Goal: Task Accomplishment & Management: Complete application form

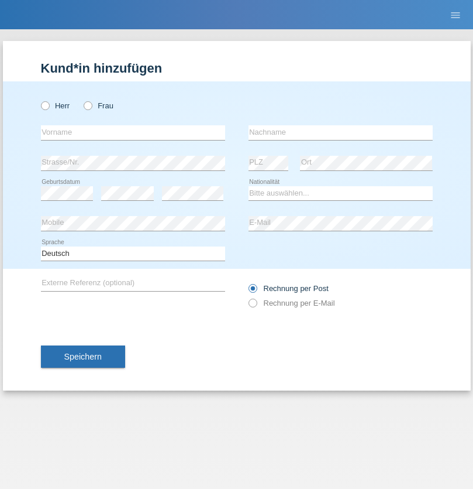
radio input "true"
click at [133, 132] on input "text" at bounding box center [133, 132] width 184 height 15
type input "kelmendi"
click at [341, 132] on input "text" at bounding box center [341, 132] width 184 height 15
type input "Edona"
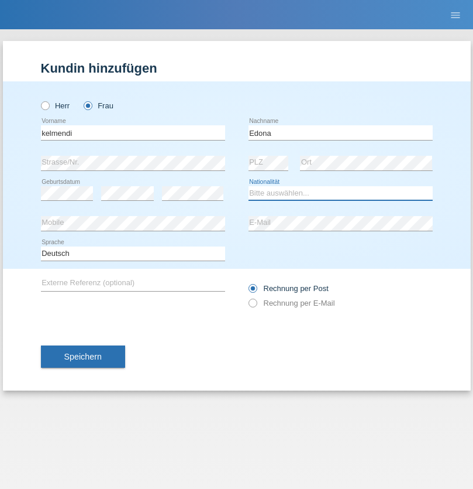
select select "XK"
select select "C"
select select "23"
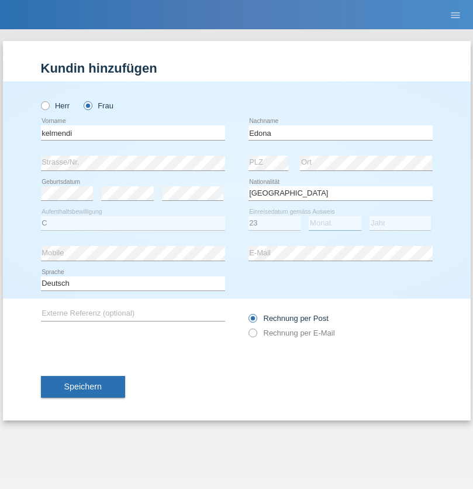
select select "09"
select select "2021"
